Goal: Task Accomplishment & Management: Use online tool/utility

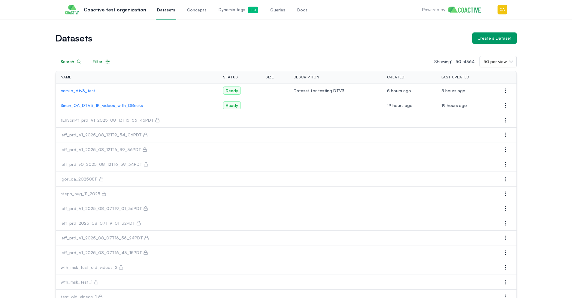
click at [236, 10] on span "Dynamic tags Beta" at bounding box center [239, 10] width 40 height 7
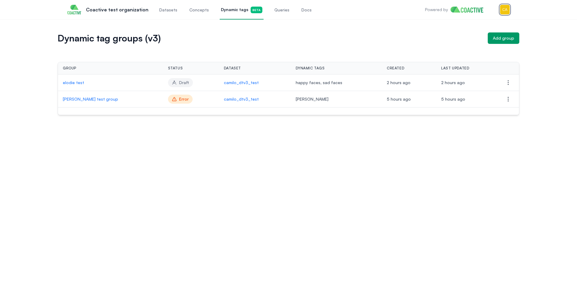
click at [505, 11] on img "button" at bounding box center [505, 10] width 10 height 10
click at [470, 52] on div "Switch organization" at bounding box center [462, 55] width 39 height 6
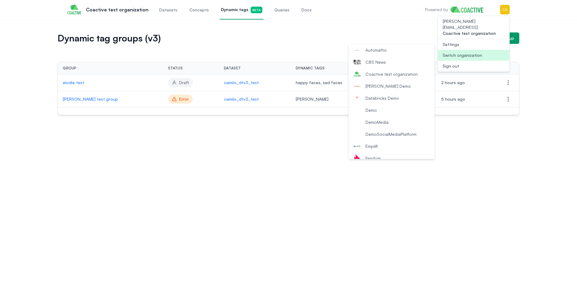
click at [385, 115] on button "Demo" at bounding box center [392, 110] width 86 height 12
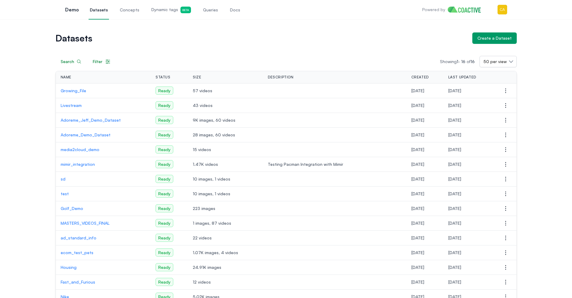
click at [171, 11] on span "Dynamic tags Beta" at bounding box center [171, 10] width 40 height 7
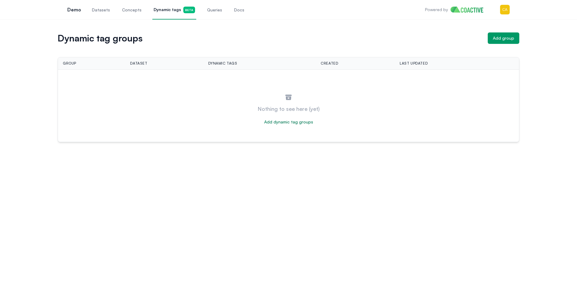
click at [318, 31] on div "Dynamic tag groups Add group Group Dataset Dynamic tags Created Last updated Ac…" at bounding box center [288, 83] width 577 height 128
click at [97, 10] on span "Datasets" at bounding box center [101, 10] width 18 height 6
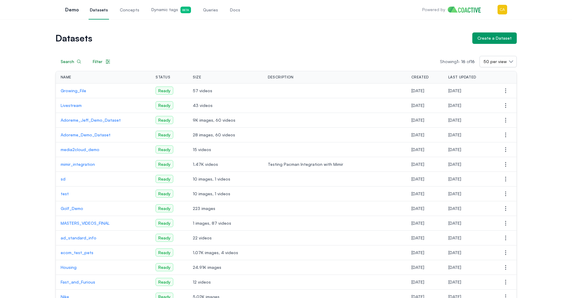
click at [63, 178] on p "sd" at bounding box center [104, 179] width 86 height 6
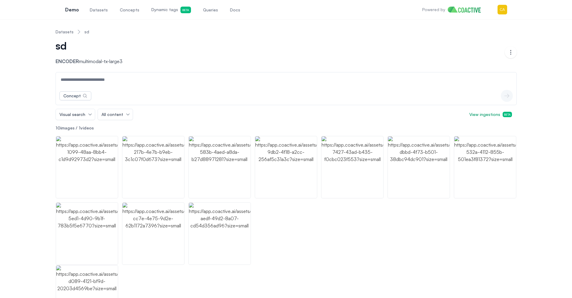
click at [168, 12] on span "Dynamic tags Beta" at bounding box center [171, 10] width 40 height 7
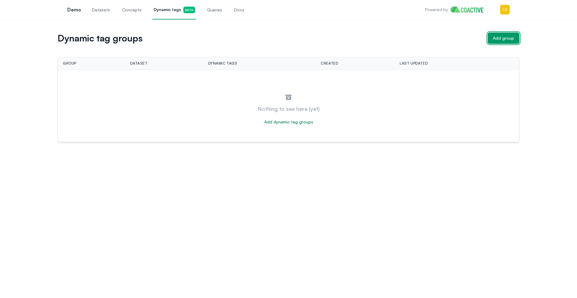
click at [500, 37] on div "Add group" at bounding box center [503, 38] width 21 height 6
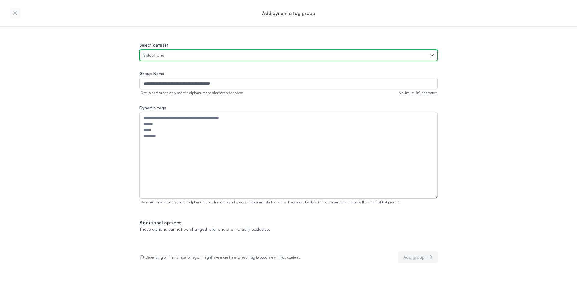
click at [191, 54] on div "Select one" at bounding box center [285, 55] width 284 height 6
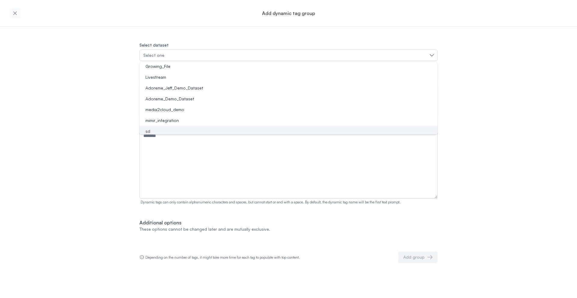
click at [154, 129] on div "sd" at bounding box center [285, 131] width 284 height 6
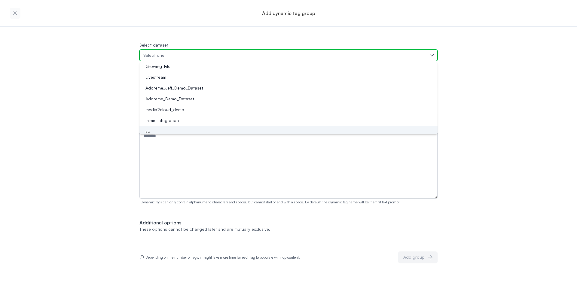
scroll to position [5, 0]
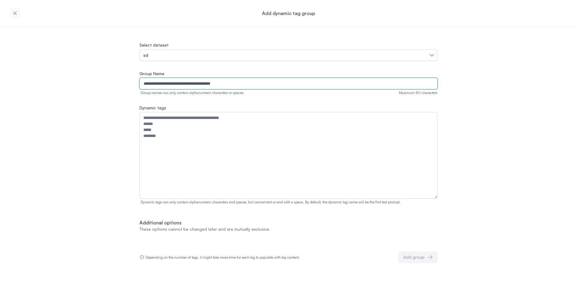
click at [166, 87] on input "Group Name" at bounding box center [288, 83] width 298 height 11
type input "**********"
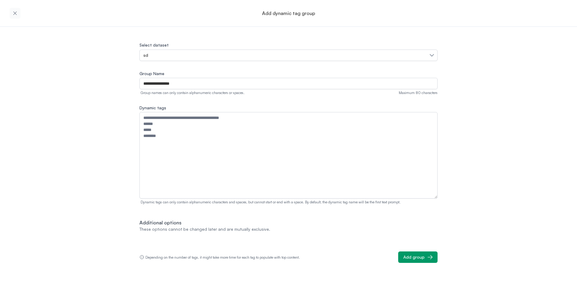
click at [541, 116] on div "**********" at bounding box center [288, 145] width 577 height 236
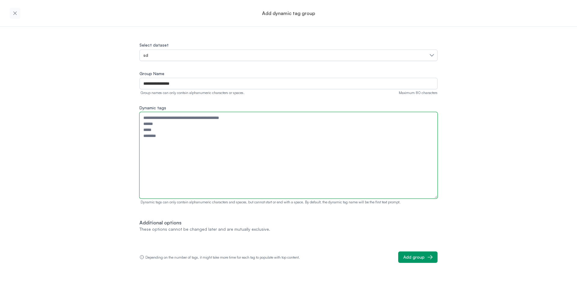
click at [234, 132] on textarea "Dynamic tags" at bounding box center [288, 155] width 298 height 87
type textarea "*****"
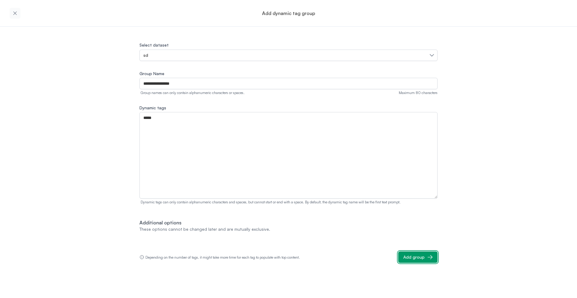
click at [415, 255] on div "Add group" at bounding box center [413, 257] width 21 height 6
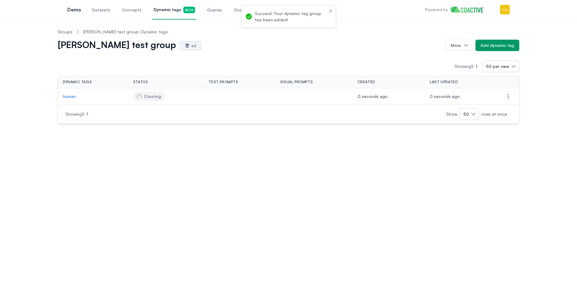
click at [285, 48] on div "camilo test group sd" at bounding box center [249, 46] width 383 height 10
click at [356, 50] on div "camilo test group sd More Add dynamic tag" at bounding box center [289, 45] width 462 height 11
click at [240, 61] on div "Showing 1 - 1 50 per view" at bounding box center [289, 66] width 462 height 11
click at [157, 92] on span "Error" at bounding box center [150, 96] width 25 height 9
click at [230, 38] on nav "Groups camilo test group: Dynamic tags" at bounding box center [289, 32] width 462 height 16
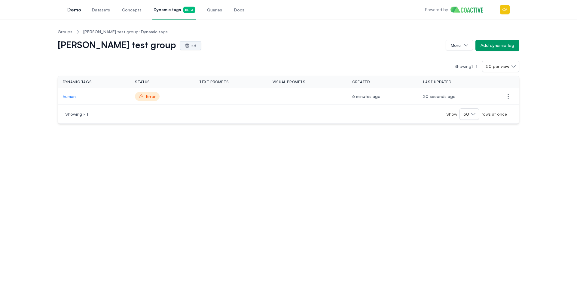
click at [63, 32] on link "Groups" at bounding box center [65, 32] width 15 height 6
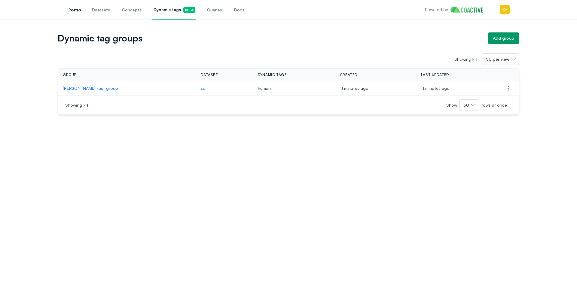
click at [217, 45] on div "Showing 1 - 1 50 per view Group Dataset Dynamic tags Created Last updated Actio…" at bounding box center [289, 79] width 462 height 71
click at [198, 42] on div "Dynamic tag groups Add group" at bounding box center [289, 37] width 462 height 11
